Goal: Task Accomplishment & Management: Manage account settings

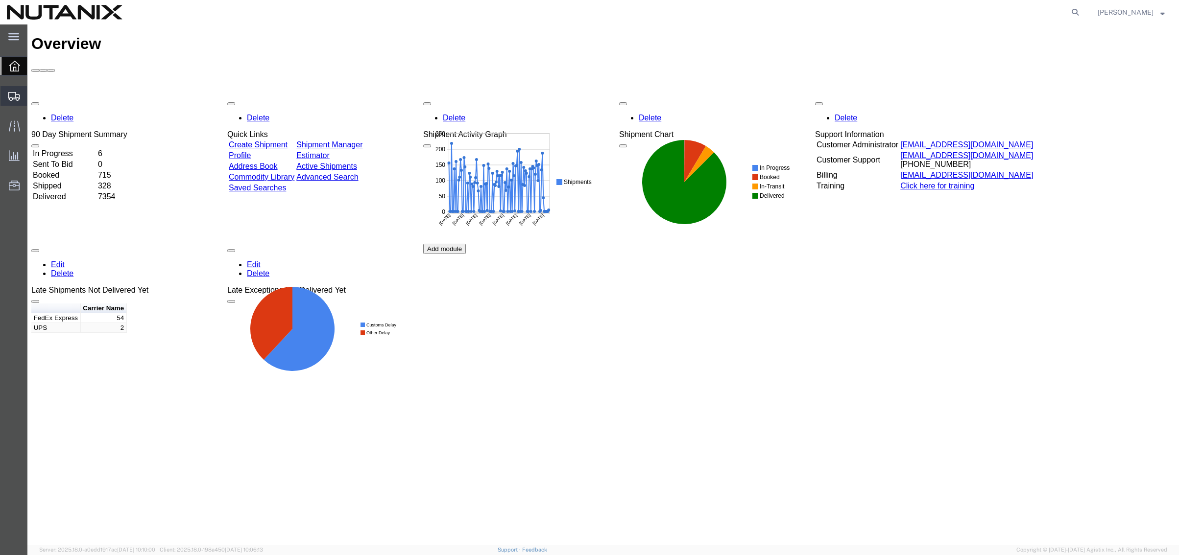
click at [0, 0] on span "Shipment Manager" at bounding box center [0, 0] width 0 height 0
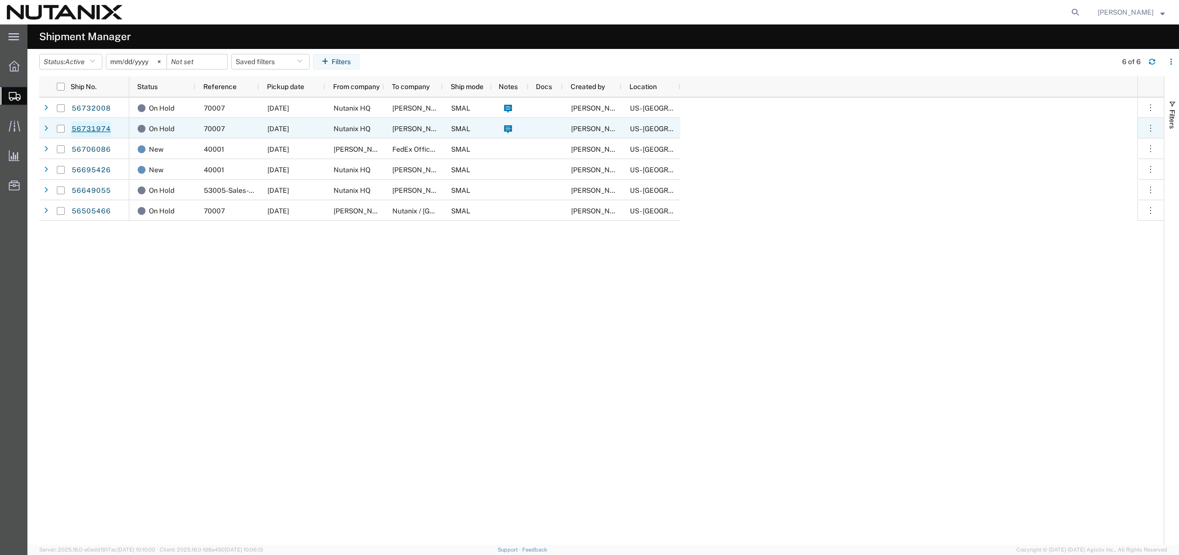
click at [85, 129] on link "56731974" at bounding box center [91, 129] width 40 height 16
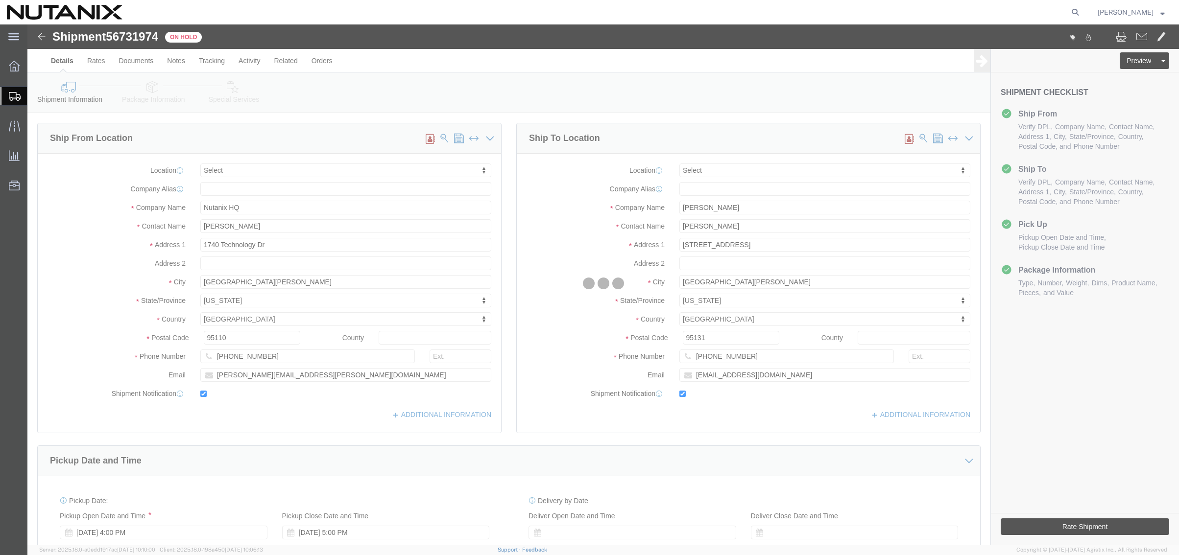
select select
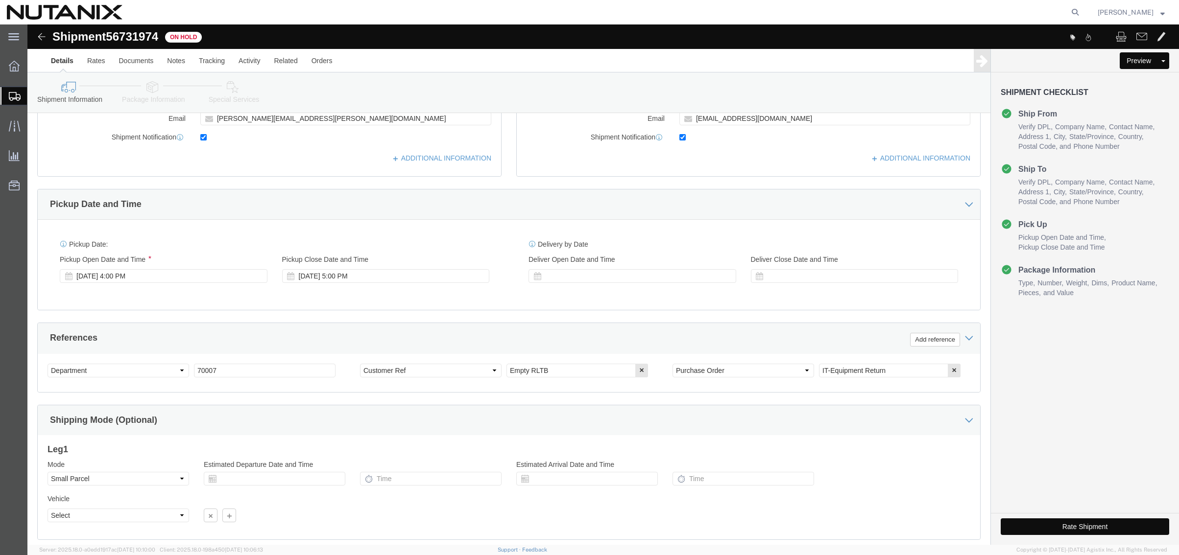
scroll to position [320, 0]
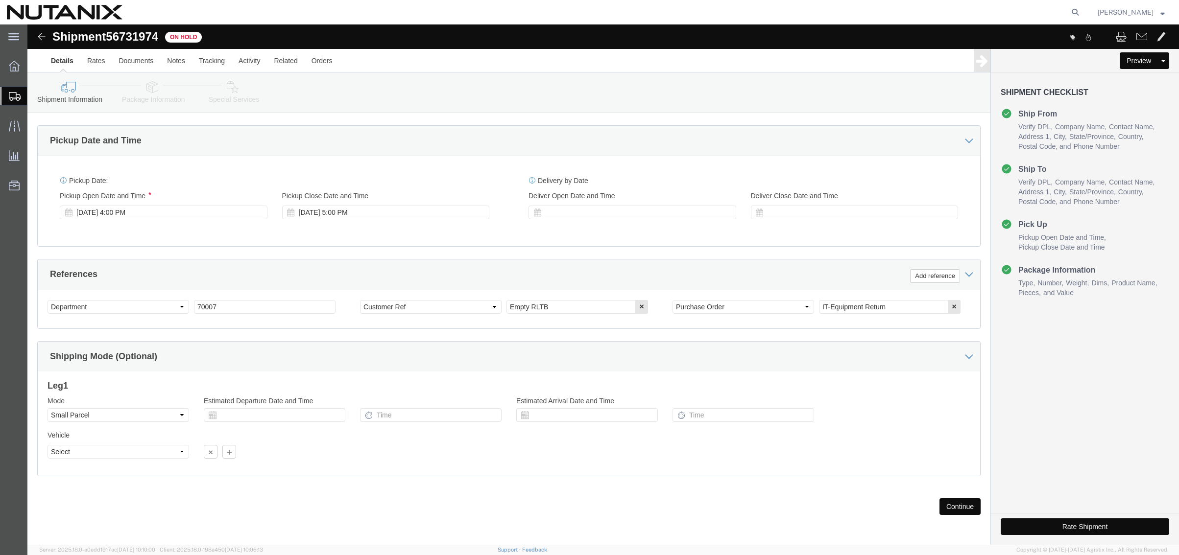
click button "Continue"
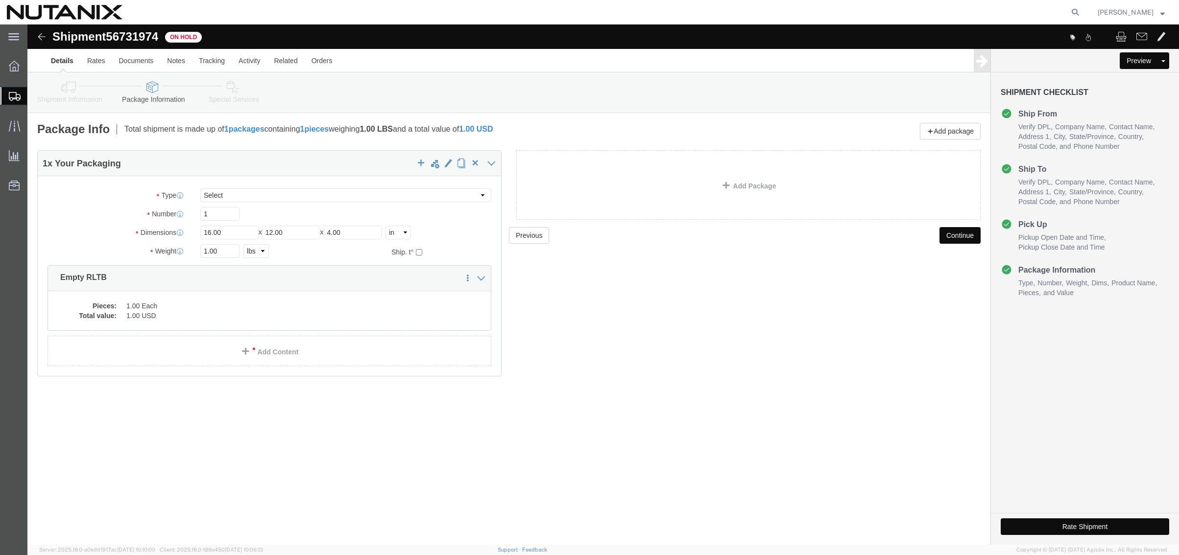
click button "Continue"
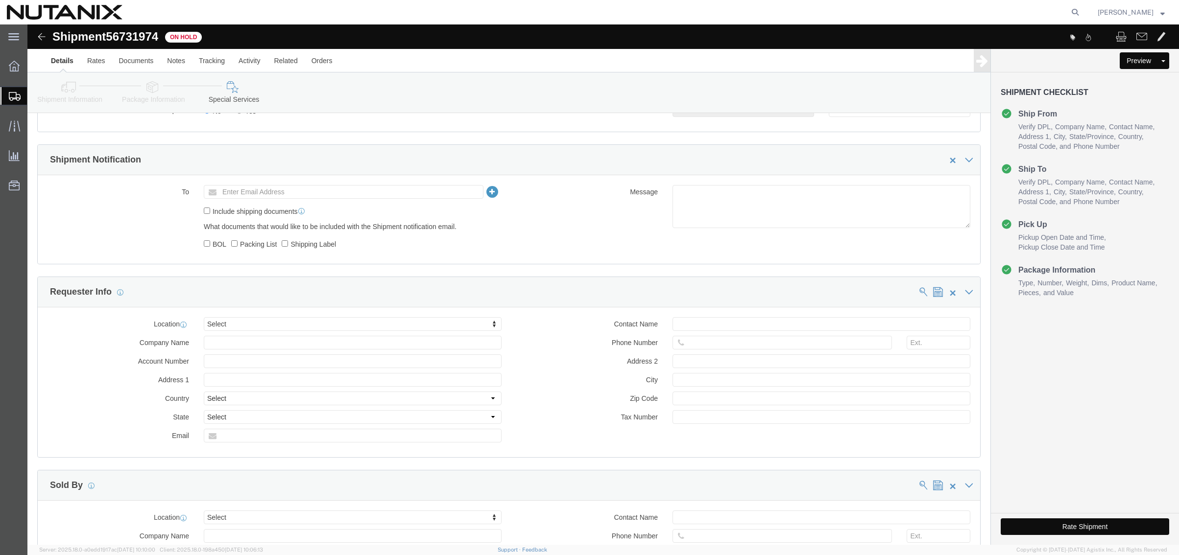
scroll to position [637, 0]
click button "Rate Shipment"
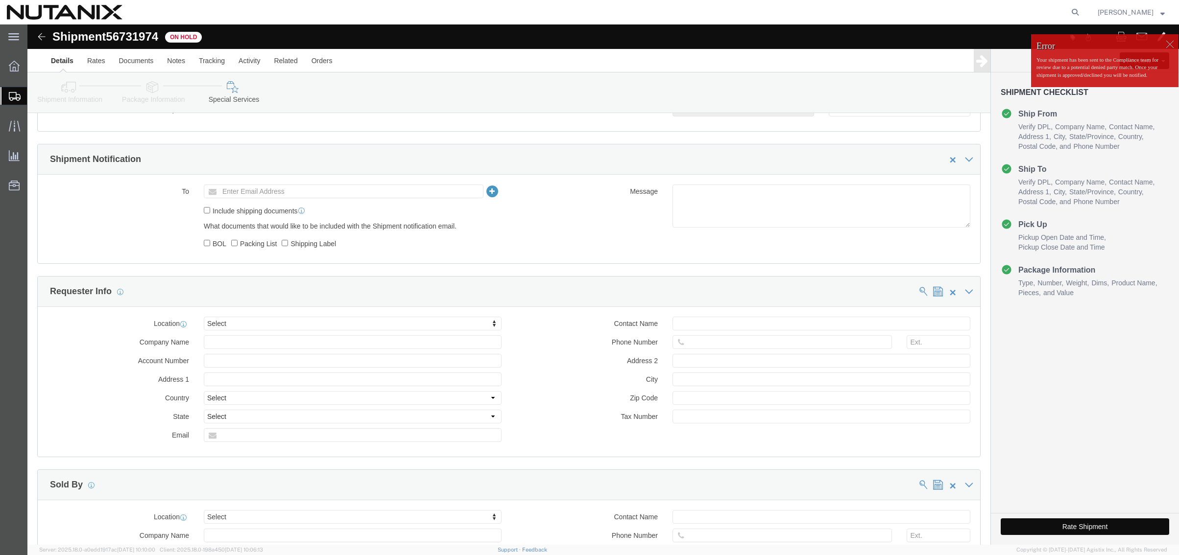
click button "Rate Shipment"
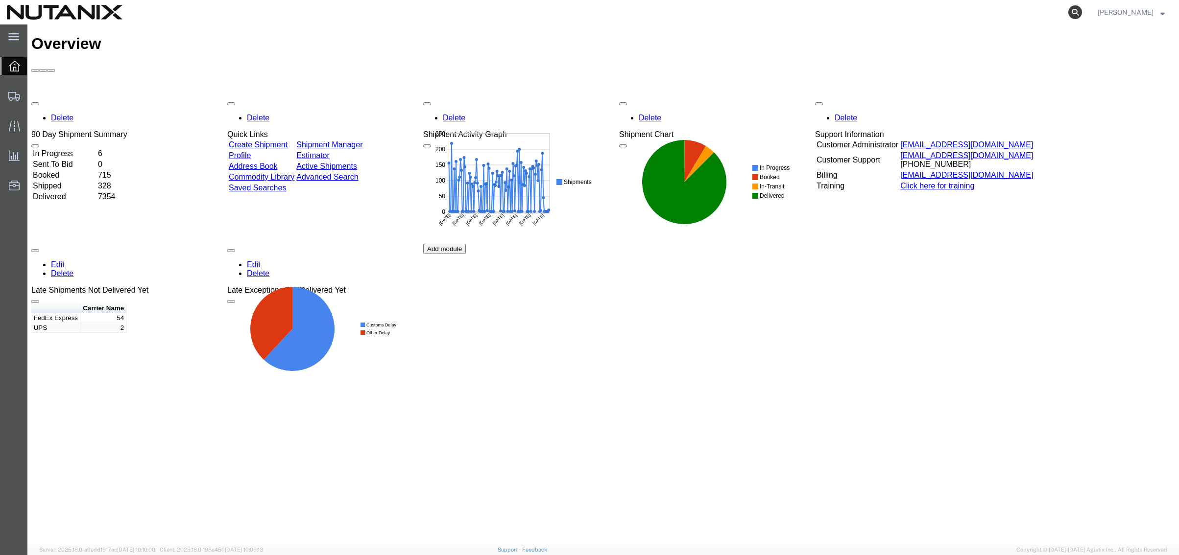
click at [1068, 13] on icon at bounding box center [1075, 12] width 14 height 14
click at [822, 10] on input "search" at bounding box center [919, 12] width 298 height 24
paste input "392876975811"
type input "392876975811"
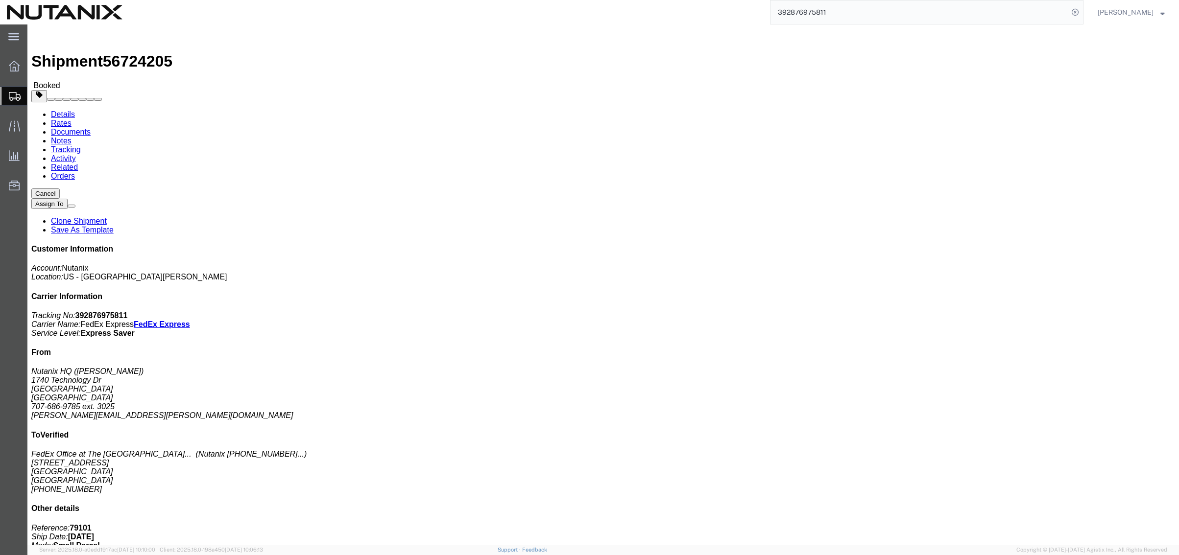
click link "Clone Shipment"
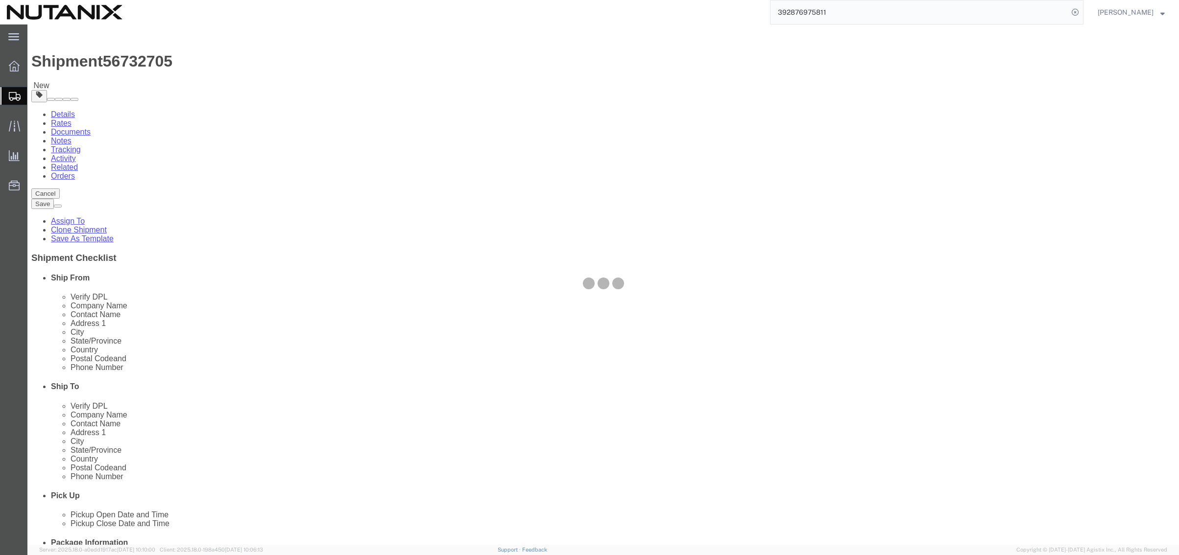
select select
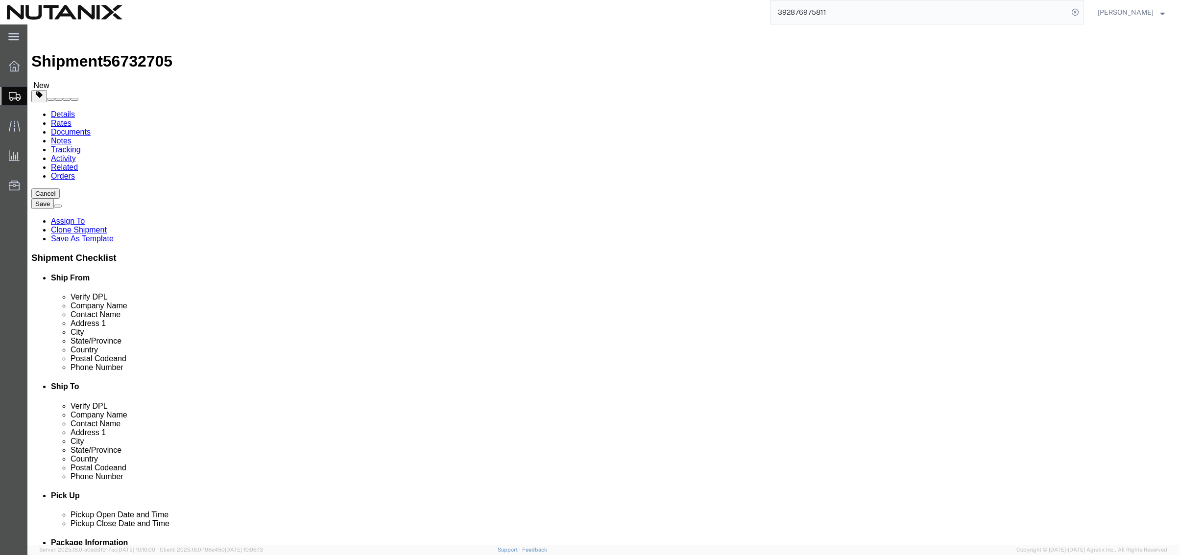
scroll to position [320, 0]
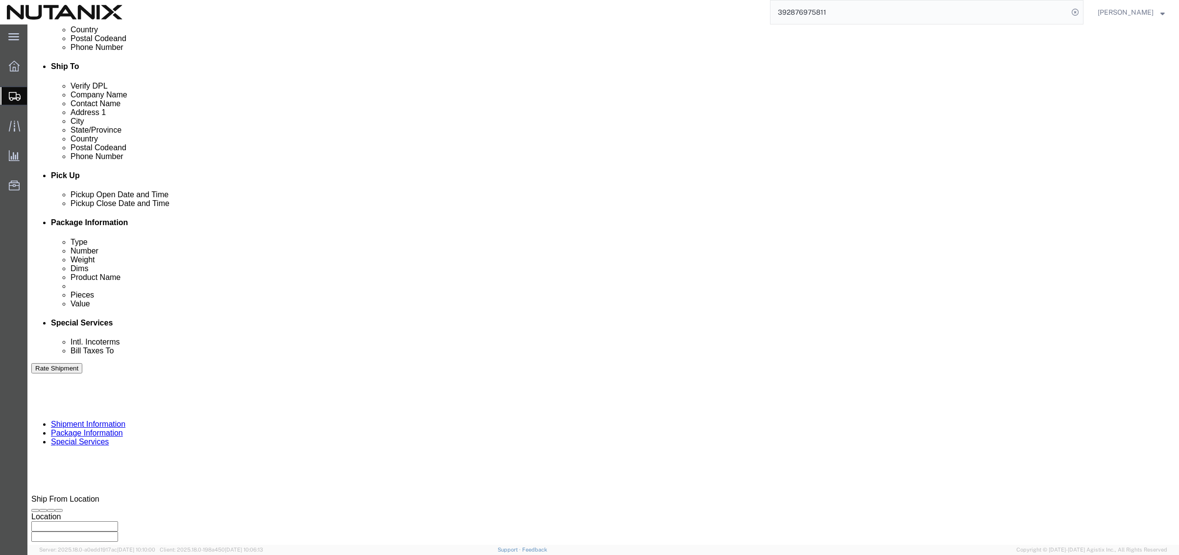
click div "[DATE] 4:00 PM"
click button "Apply"
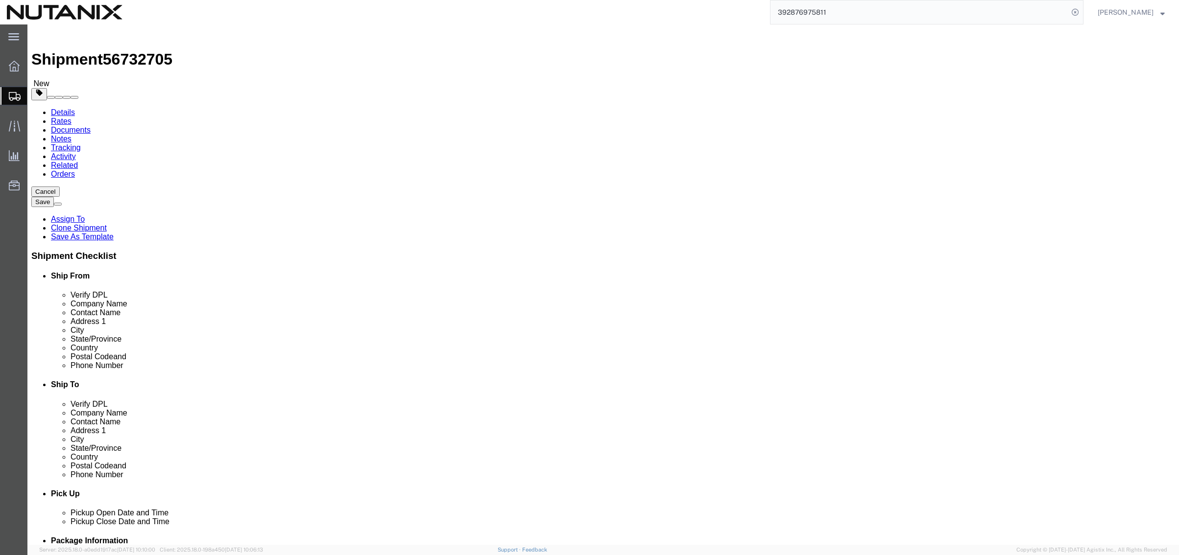
scroll to position [0, 0]
click icon
click button "Rate Shipment"
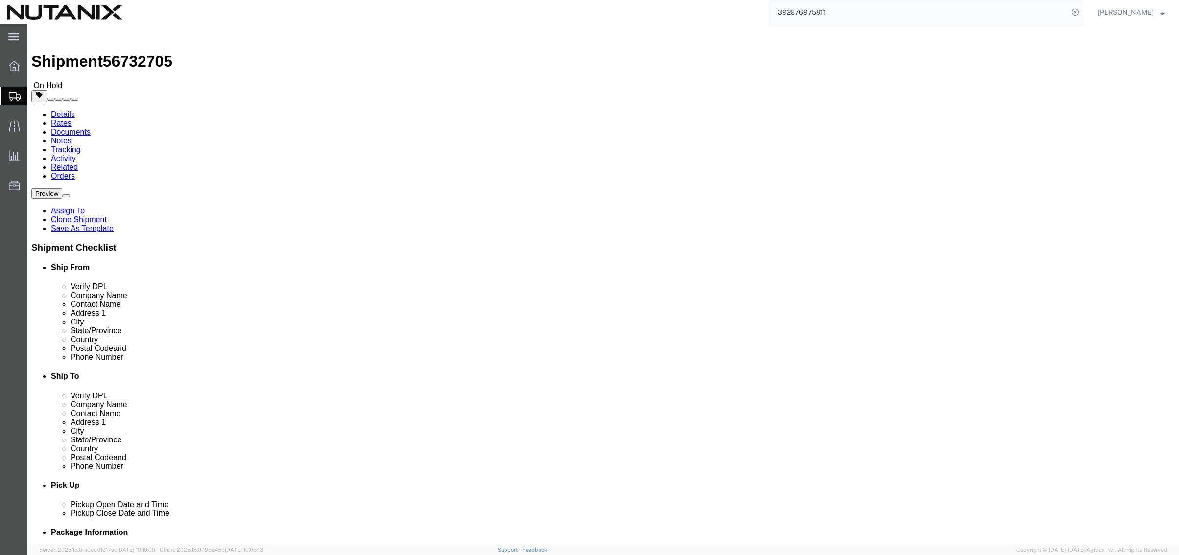
click button "Rate Shipment"
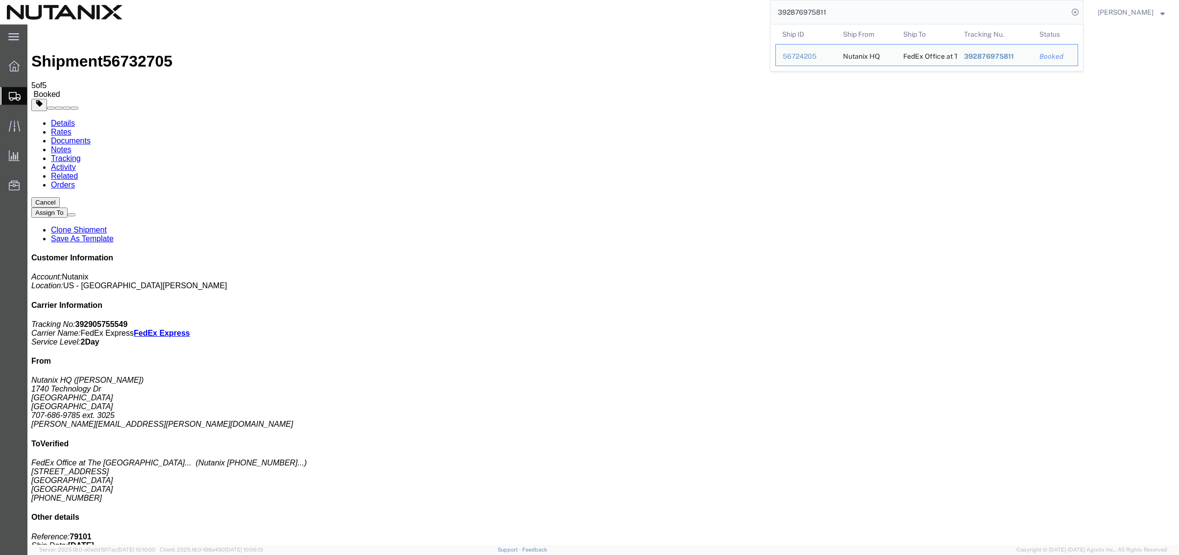
drag, startPoint x: 843, startPoint y: 12, endPoint x: 649, endPoint y: 13, distance: 194.0
click at [649, 13] on div "392876975811 Ship ID Ship From Ship To Tracking Nu. Status Ship ID 56724205 Shi…" at bounding box center [606, 12] width 954 height 24
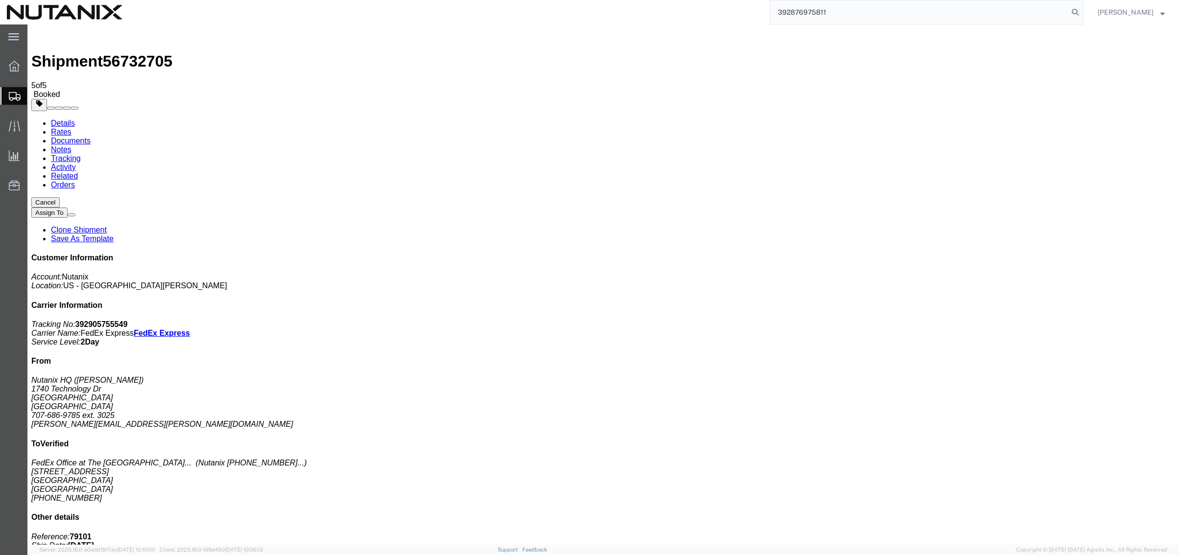
type input "392876975811"
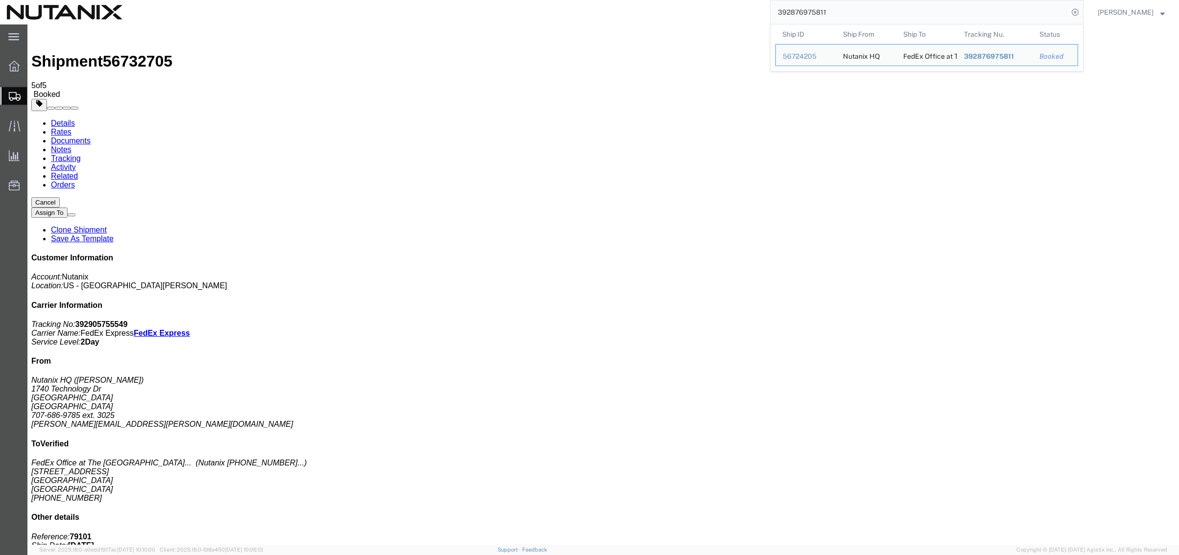
click at [885, 15] on input "392876975811" at bounding box center [919, 12] width 298 height 24
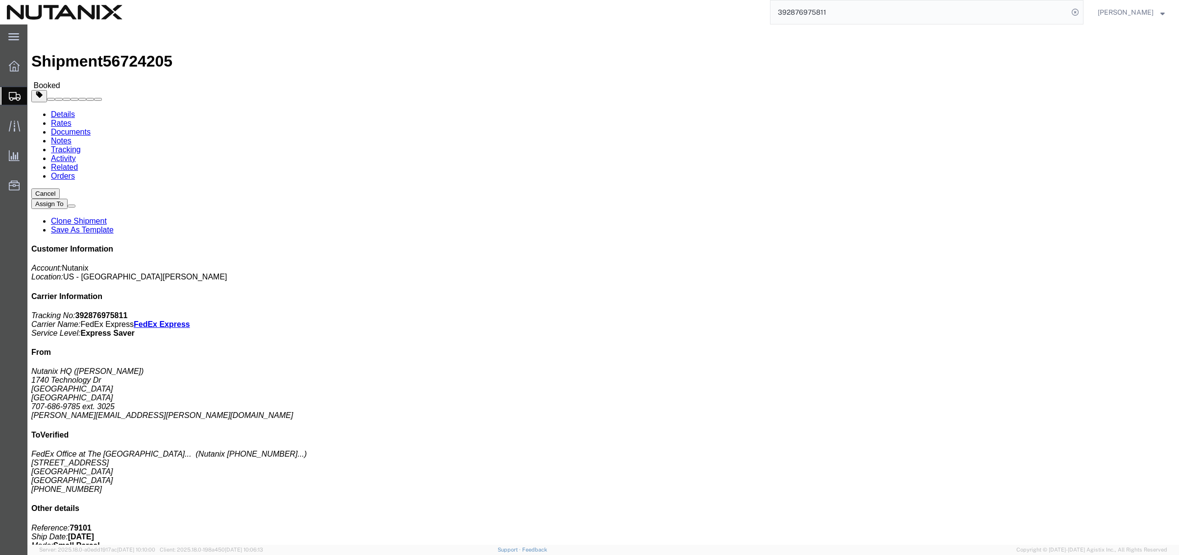
click div "1 Your Packaging Total weight: 7.00 LBS ( dim ) Tracking: 392876975811 Dimensio…"
click button "Cancel"
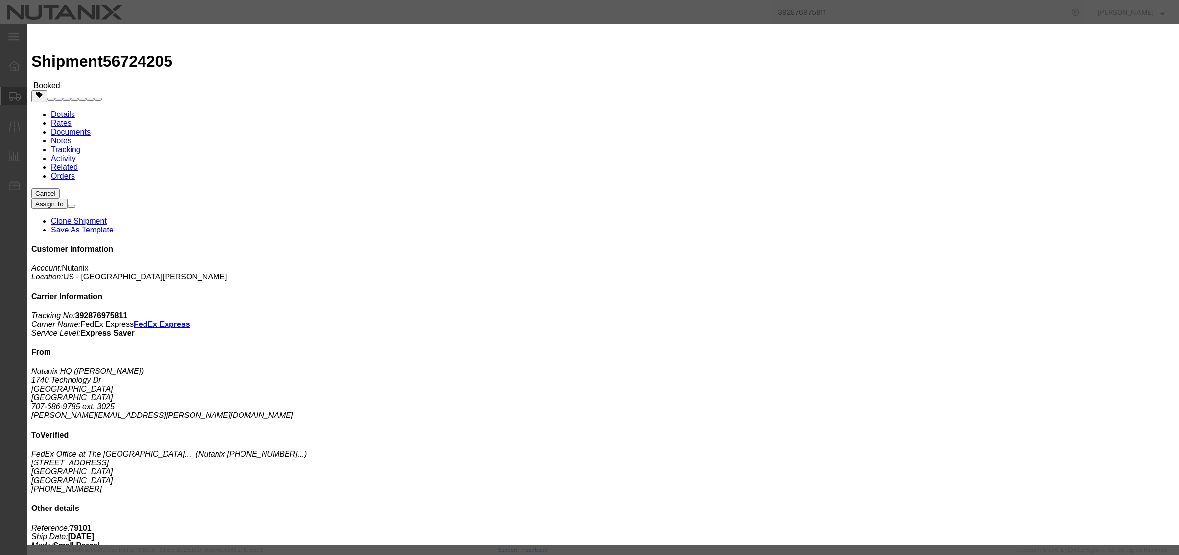
click button "Yes"
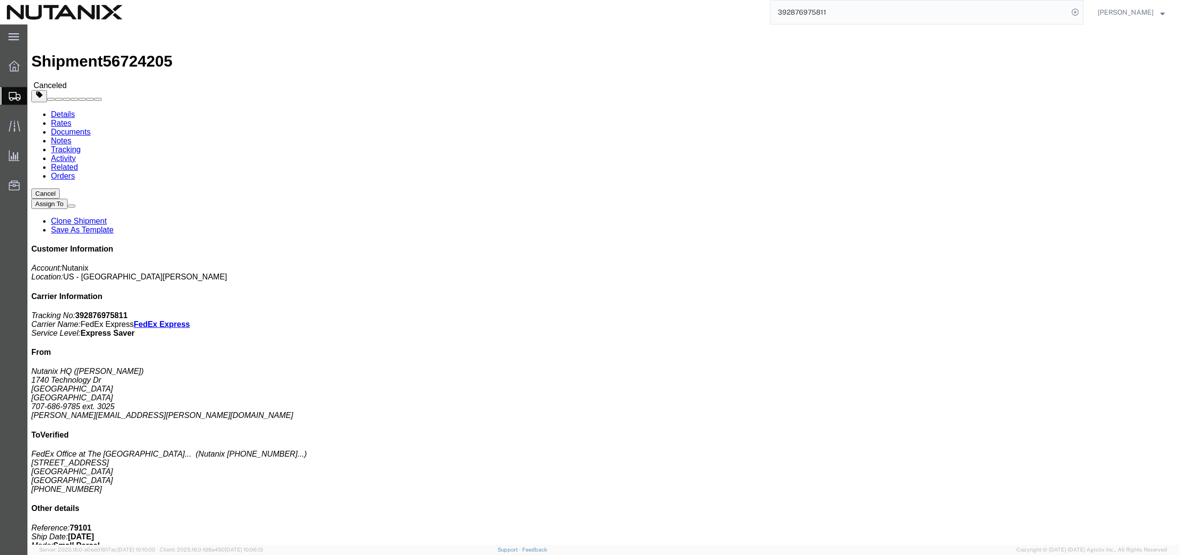
drag, startPoint x: 265, startPoint y: 178, endPoint x: 277, endPoint y: 174, distance: 12.4
click div "Shipment Detail Ship From Nutanix HQ ([PERSON_NAME]) [STREET_ADDRESS] 707-686-9…"
